Goal: Task Accomplishment & Management: Manage account settings

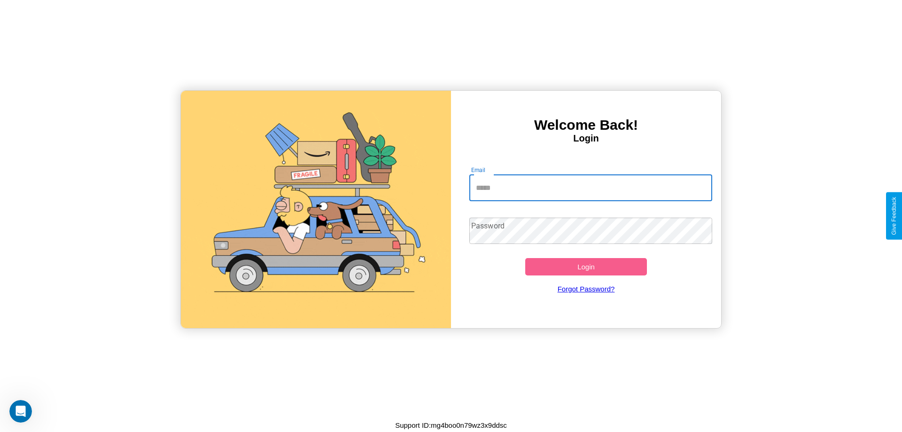
click at [590, 187] on input "Email" at bounding box center [590, 188] width 243 height 26
type input "**********"
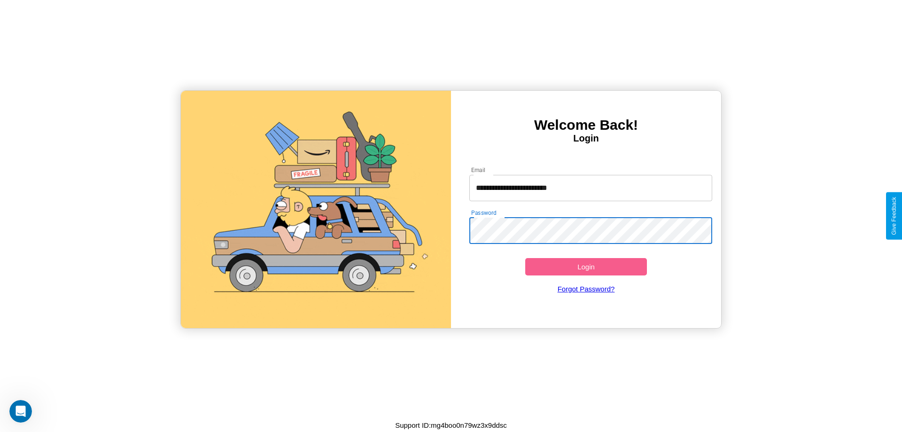
click at [586, 266] on button "Login" at bounding box center [586, 266] width 122 height 17
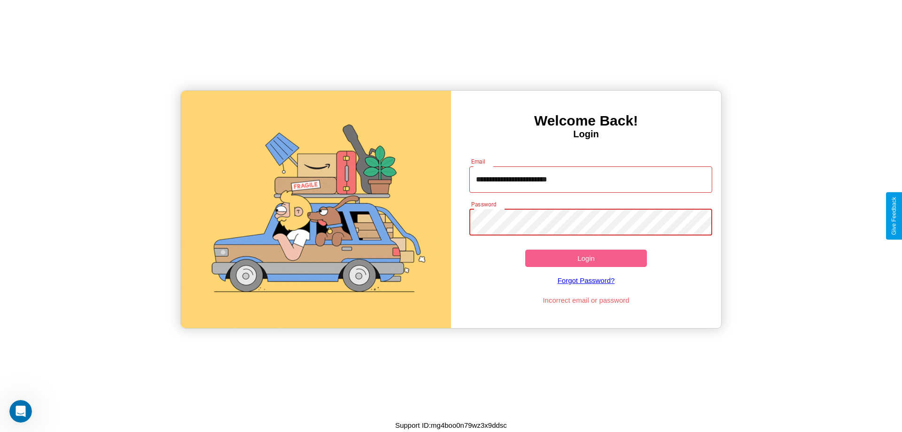
click at [586, 258] on button "Login" at bounding box center [586, 257] width 122 height 17
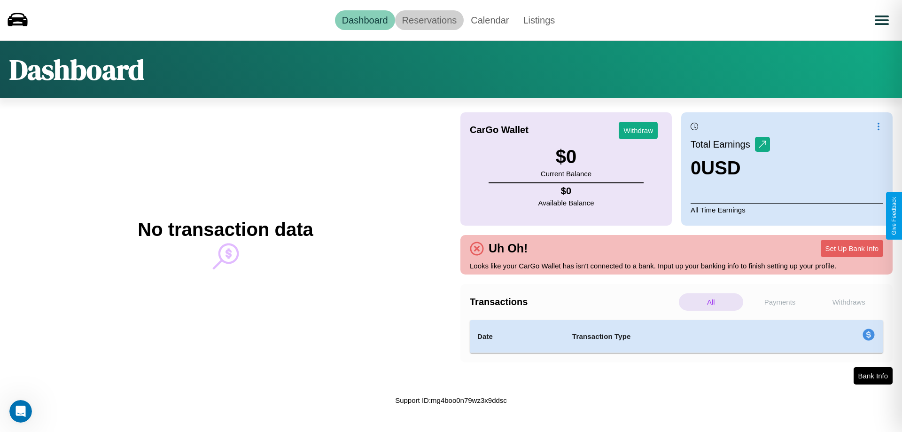
click at [429, 20] on link "Reservations" at bounding box center [429, 20] width 69 height 20
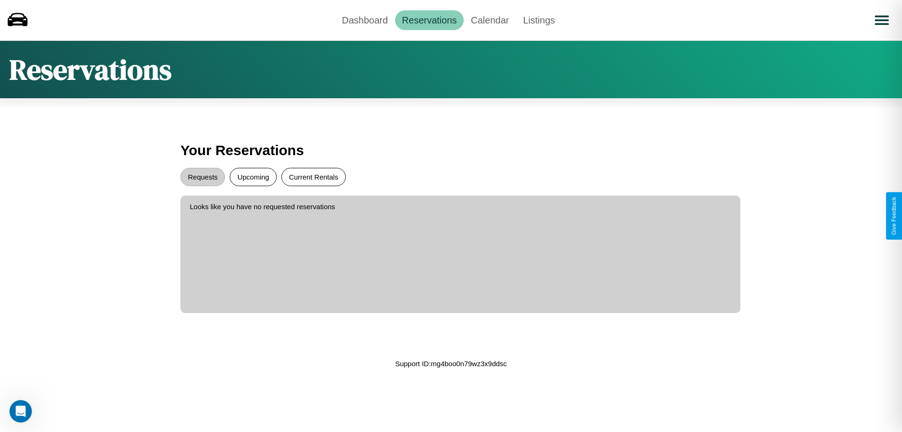
click at [313, 177] on button "Current Rentals" at bounding box center [313, 177] width 64 height 18
click at [202, 177] on button "Requests" at bounding box center [202, 177] width 45 height 18
click at [489, 20] on link "Calendar" at bounding box center [490, 20] width 52 height 20
